Goal: Task Accomplishment & Management: Manage account settings

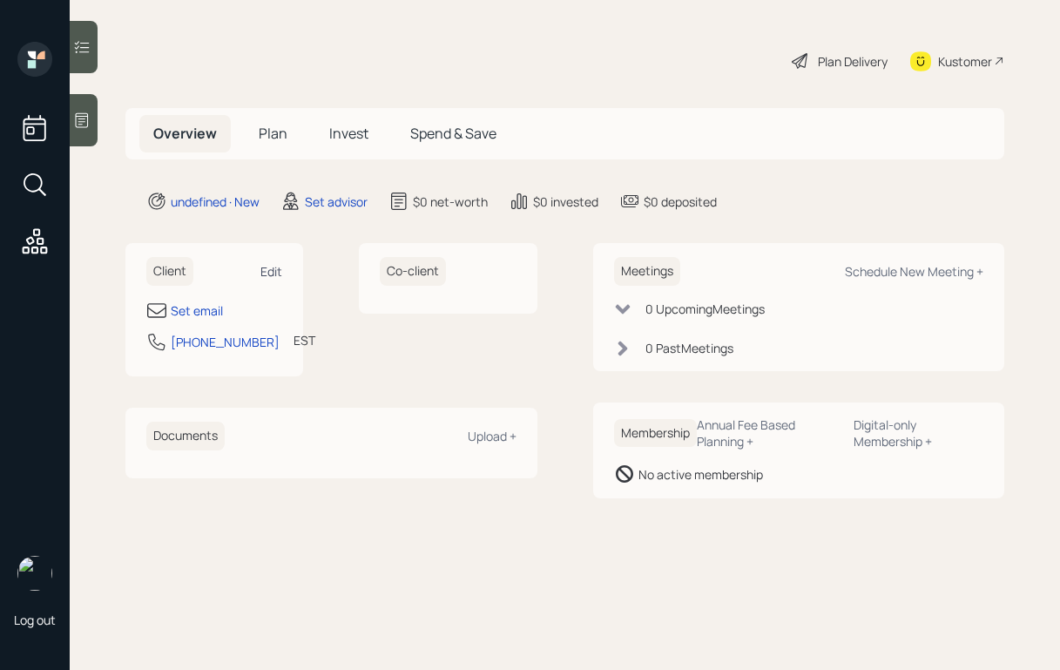
click at [265, 269] on div "Edit" at bounding box center [271, 271] width 22 height 17
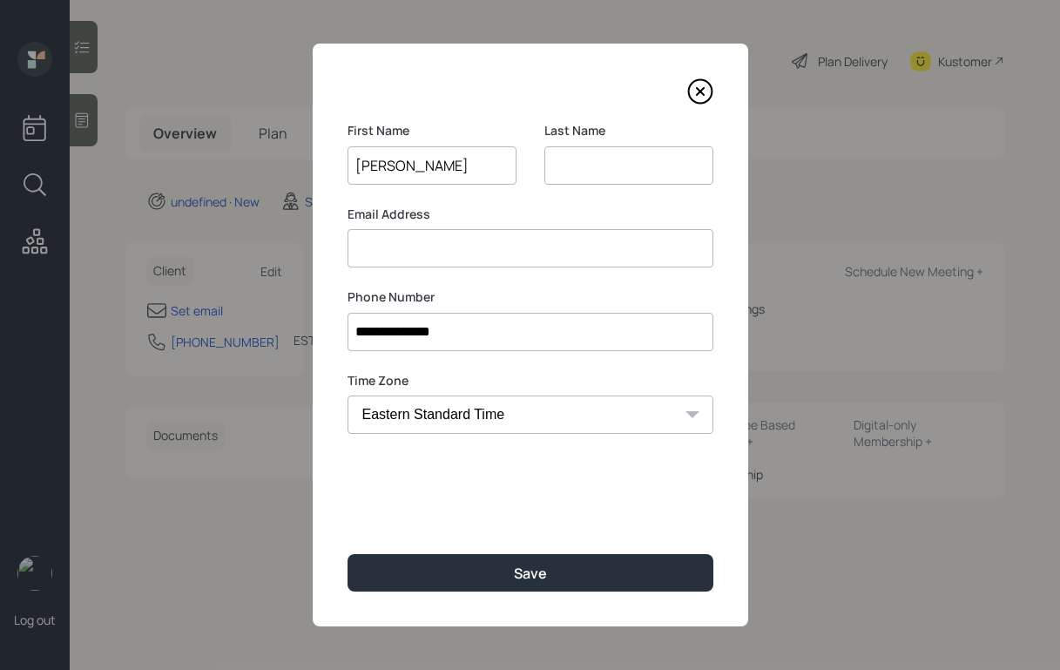
type input "Kareem"
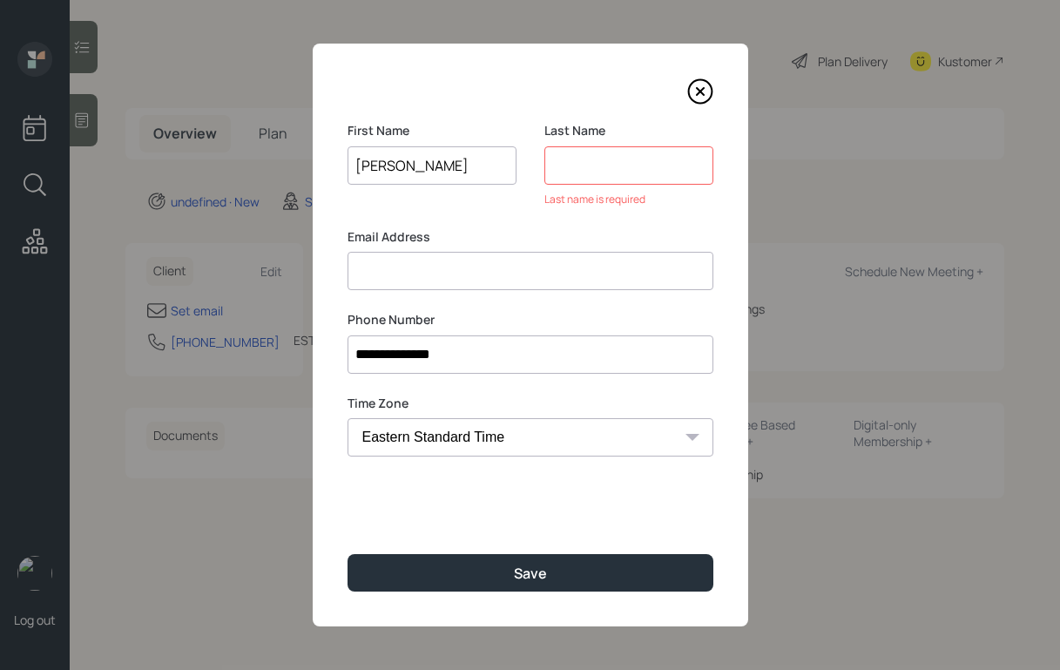
paste input "Babamale"
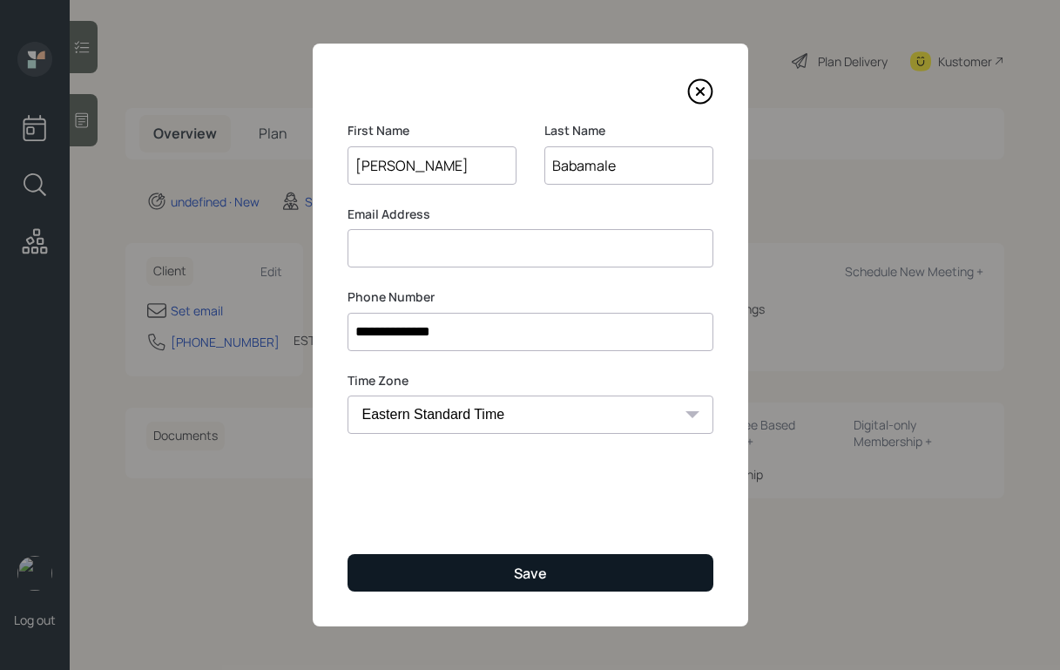
type input "Babamale"
click at [475, 570] on button "Save" at bounding box center [530, 572] width 366 height 37
